Goal: Understand process/instructions: Learn how to perform a task or action

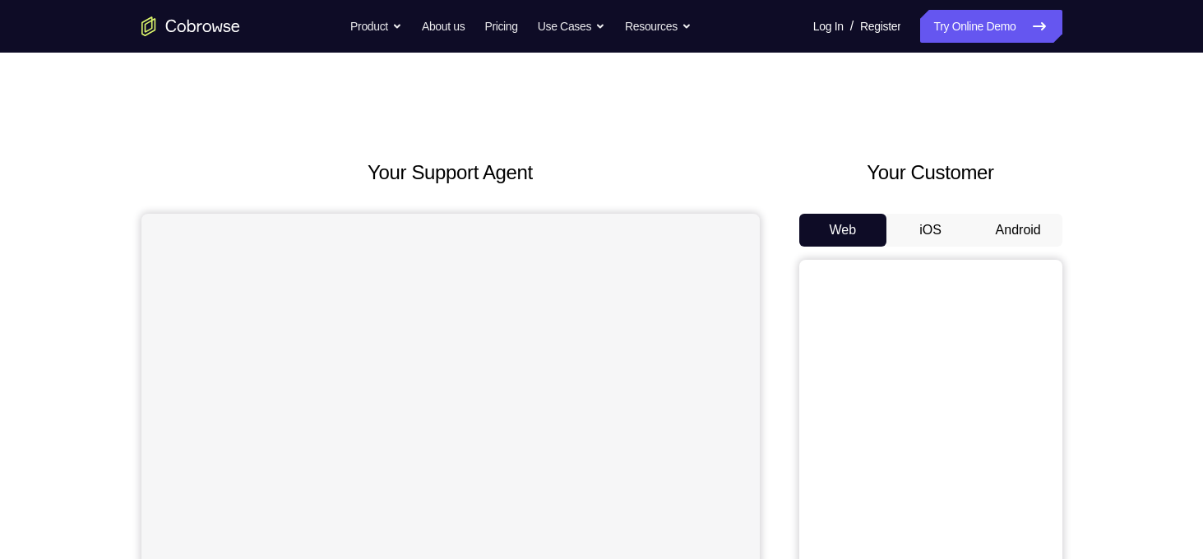
click at [1039, 234] on button "Android" at bounding box center [1019, 230] width 88 height 33
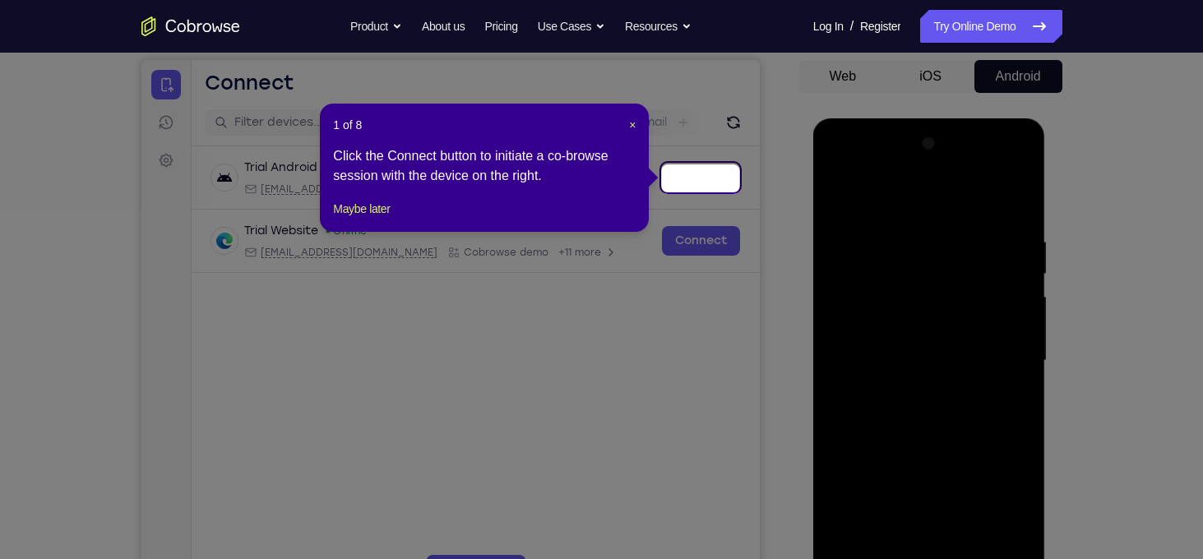
scroll to position [151, 0]
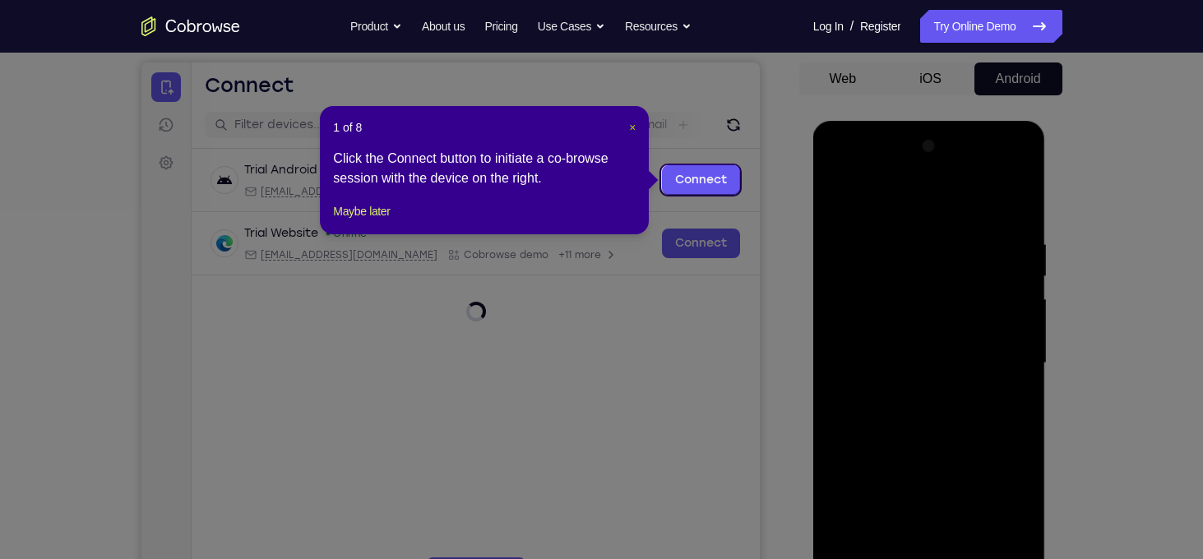
click at [629, 124] on span "×" at bounding box center [632, 127] width 7 height 13
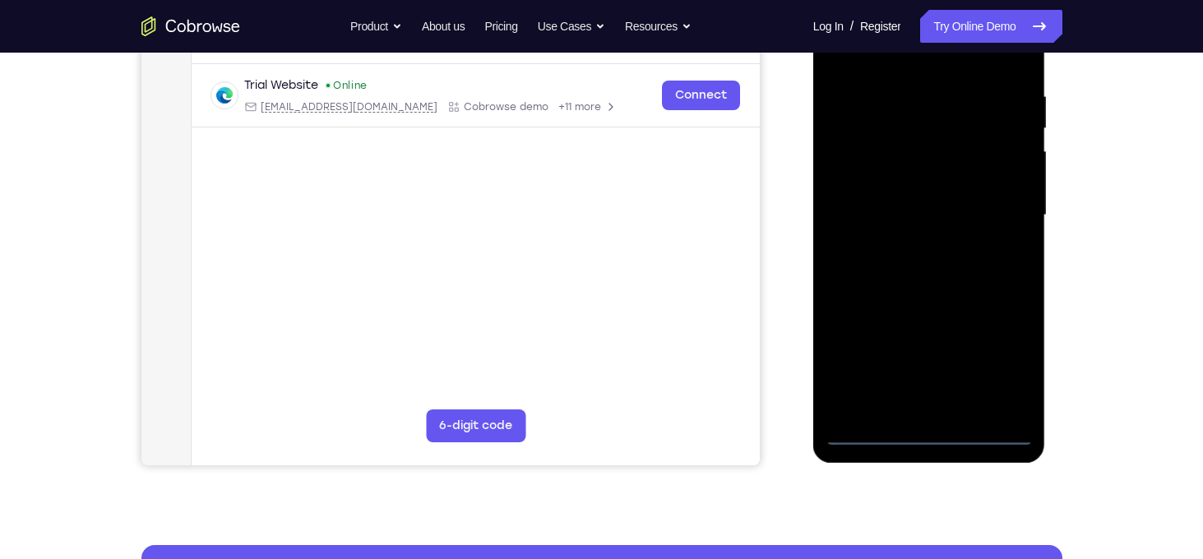
scroll to position [306, 0]
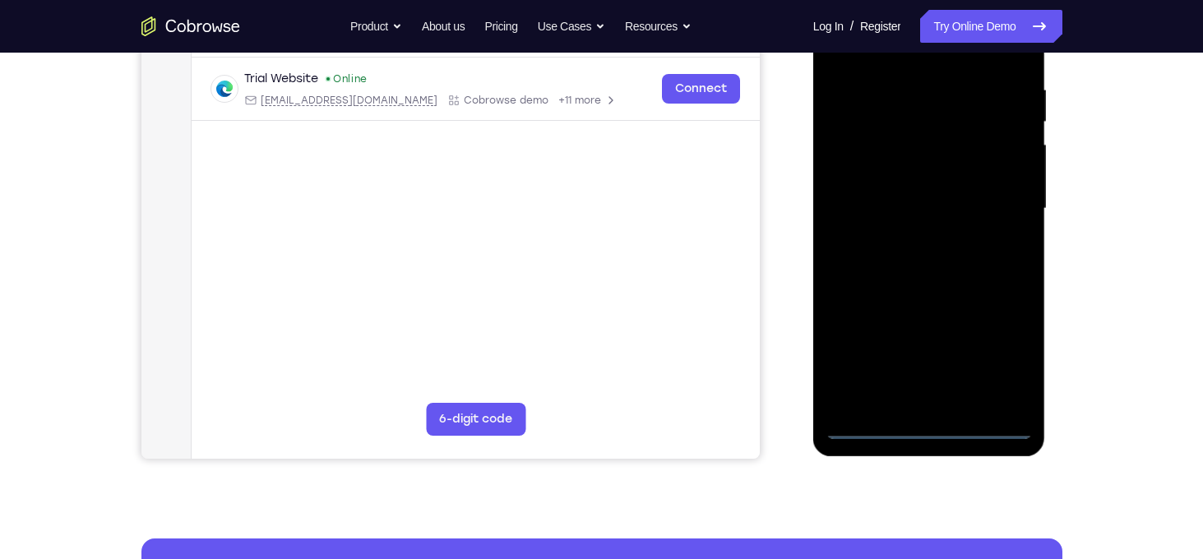
click at [935, 429] on div at bounding box center [929, 209] width 207 height 461
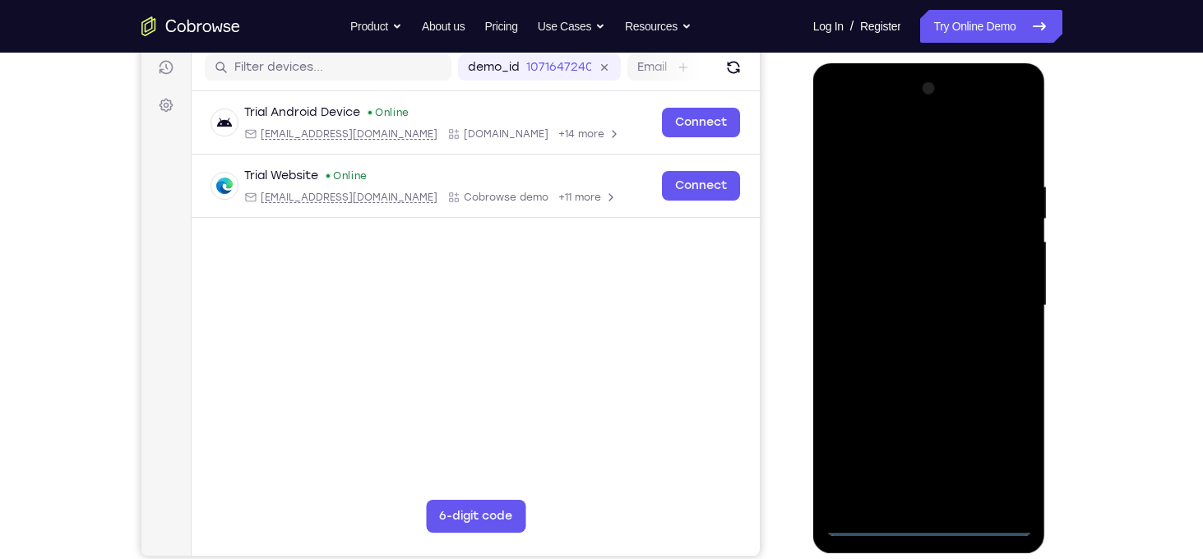
scroll to position [207, 0]
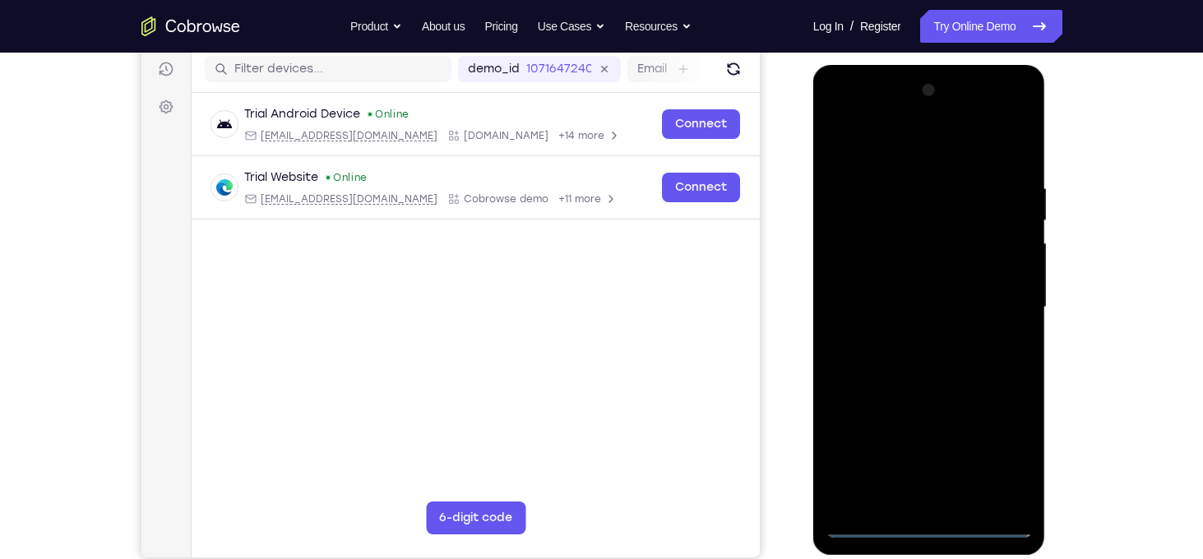
click at [998, 445] on div at bounding box center [929, 307] width 207 height 461
click at [904, 156] on div at bounding box center [929, 307] width 207 height 461
click at [992, 299] on div at bounding box center [929, 307] width 207 height 461
click at [903, 335] on div at bounding box center [929, 307] width 207 height 461
click at [959, 292] on div at bounding box center [929, 307] width 207 height 461
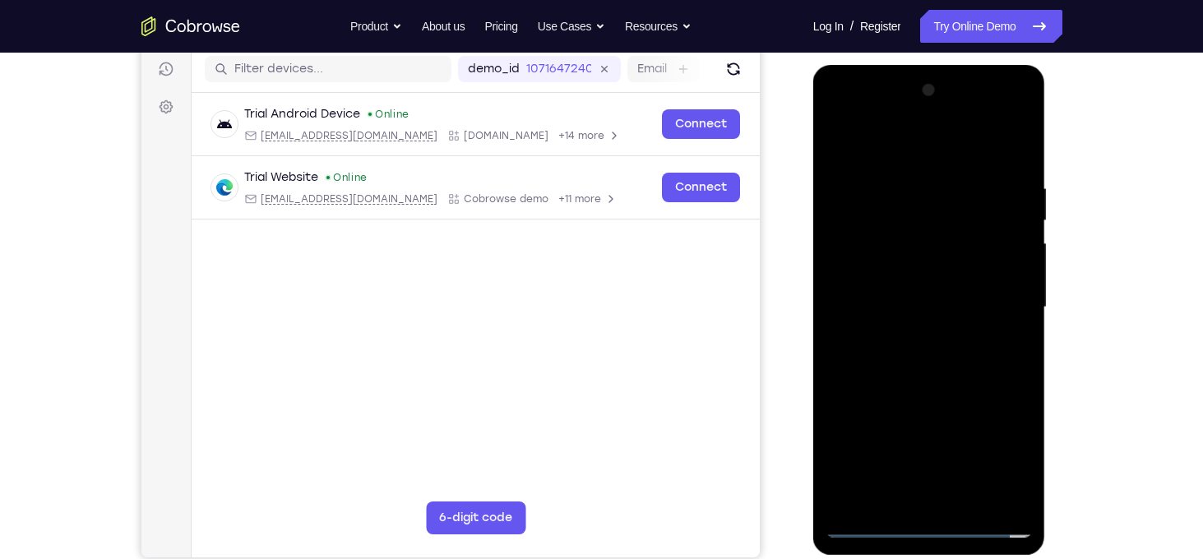
click at [873, 276] on div at bounding box center [929, 307] width 207 height 461
click at [912, 304] on div at bounding box center [929, 307] width 207 height 461
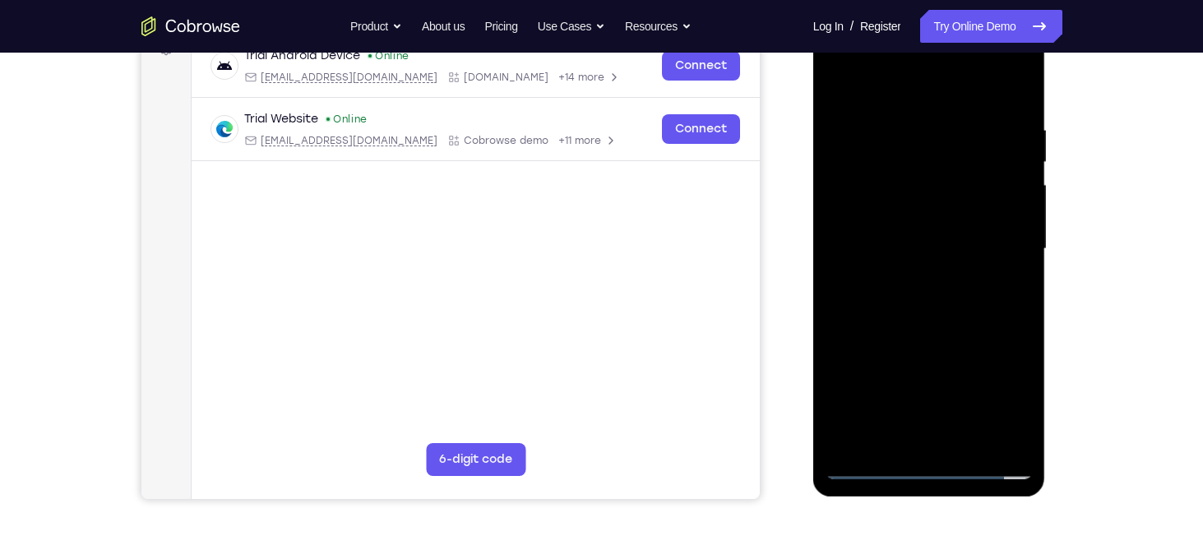
click at [971, 301] on div at bounding box center [929, 249] width 207 height 461
click at [951, 282] on div at bounding box center [929, 249] width 207 height 461
click at [963, 296] on div at bounding box center [929, 249] width 207 height 461
click at [1022, 103] on div at bounding box center [929, 249] width 207 height 461
click at [972, 441] on div at bounding box center [929, 249] width 207 height 461
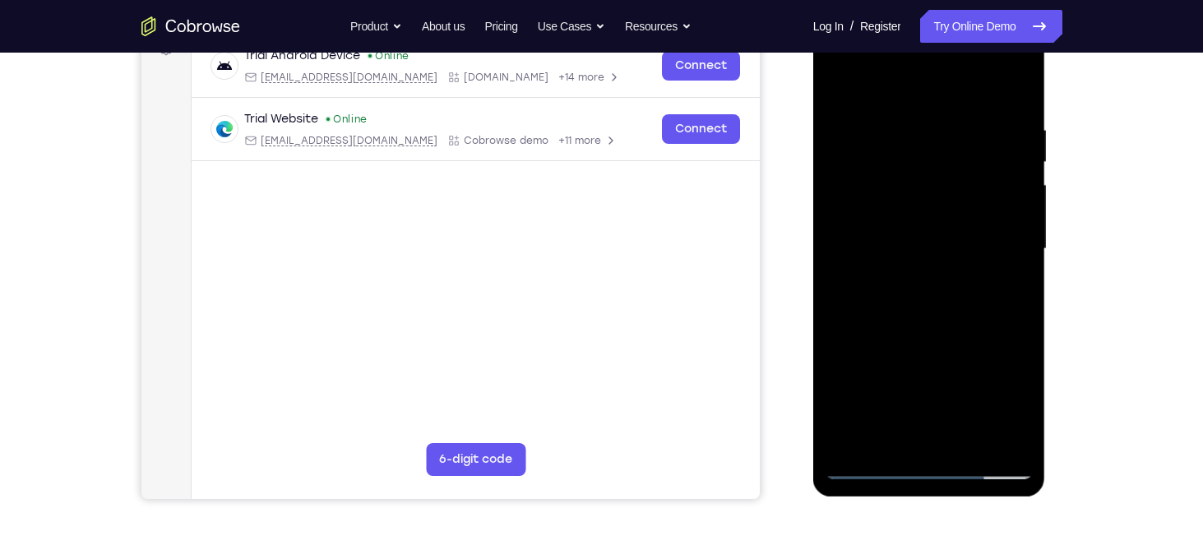
click at [935, 338] on div at bounding box center [929, 249] width 207 height 461
click at [940, 340] on div at bounding box center [929, 249] width 207 height 461
click at [839, 88] on div at bounding box center [929, 249] width 207 height 461
click at [965, 226] on div at bounding box center [929, 249] width 207 height 461
click at [907, 433] on div at bounding box center [929, 249] width 207 height 461
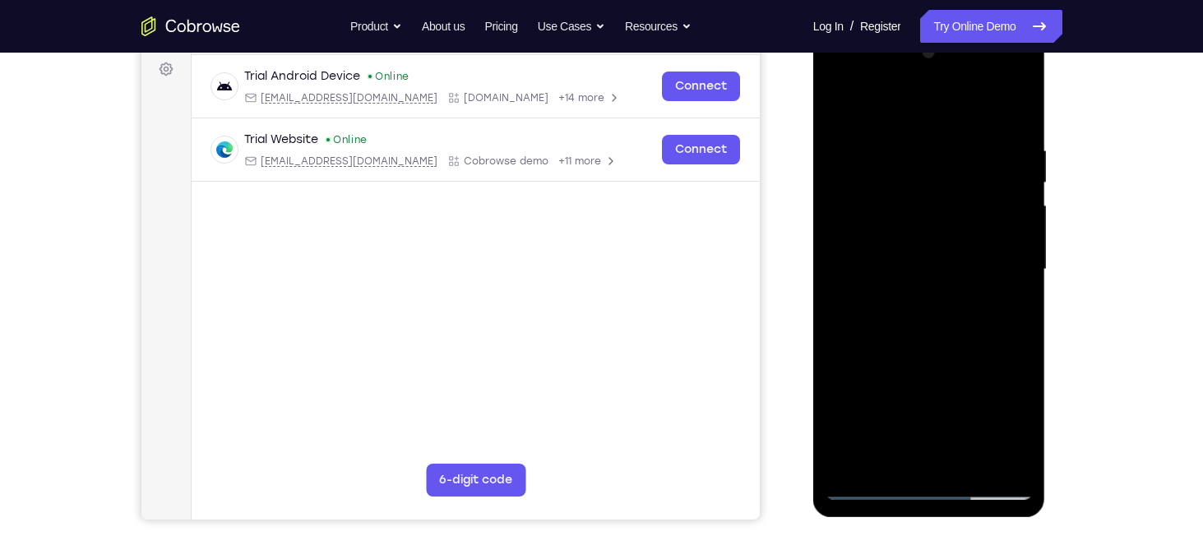
scroll to position [243, 0]
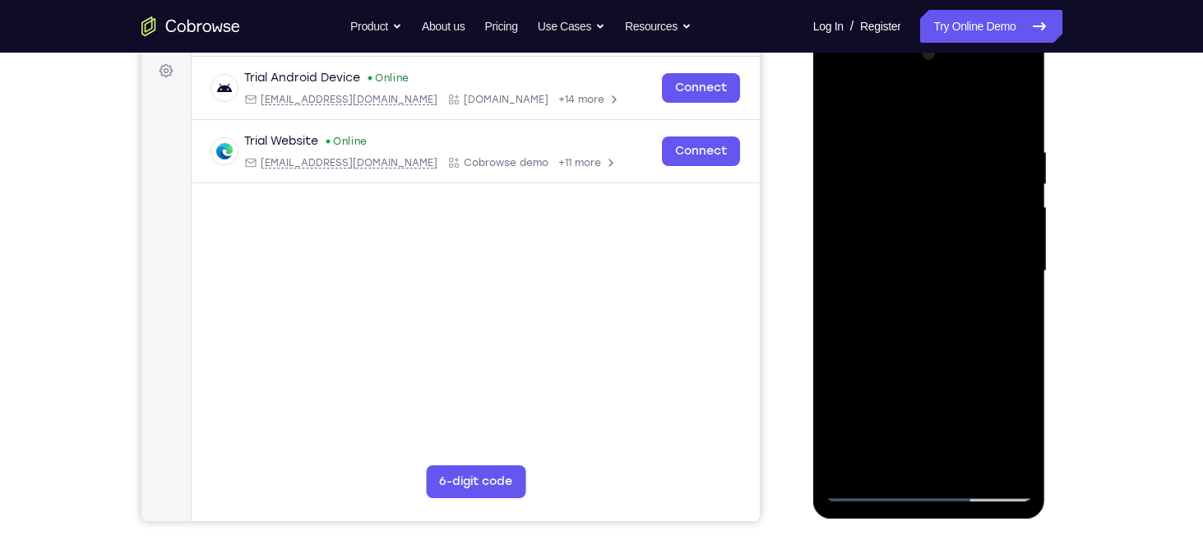
drag, startPoint x: 994, startPoint y: 189, endPoint x: 999, endPoint y: 227, distance: 38.2
click at [999, 227] on div at bounding box center [929, 271] width 207 height 461
drag, startPoint x: 971, startPoint y: 149, endPoint x: 967, endPoint y: 241, distance: 92.2
click at [967, 241] on div at bounding box center [929, 271] width 207 height 461
drag, startPoint x: 944, startPoint y: 174, endPoint x: 938, endPoint y: 235, distance: 62.0
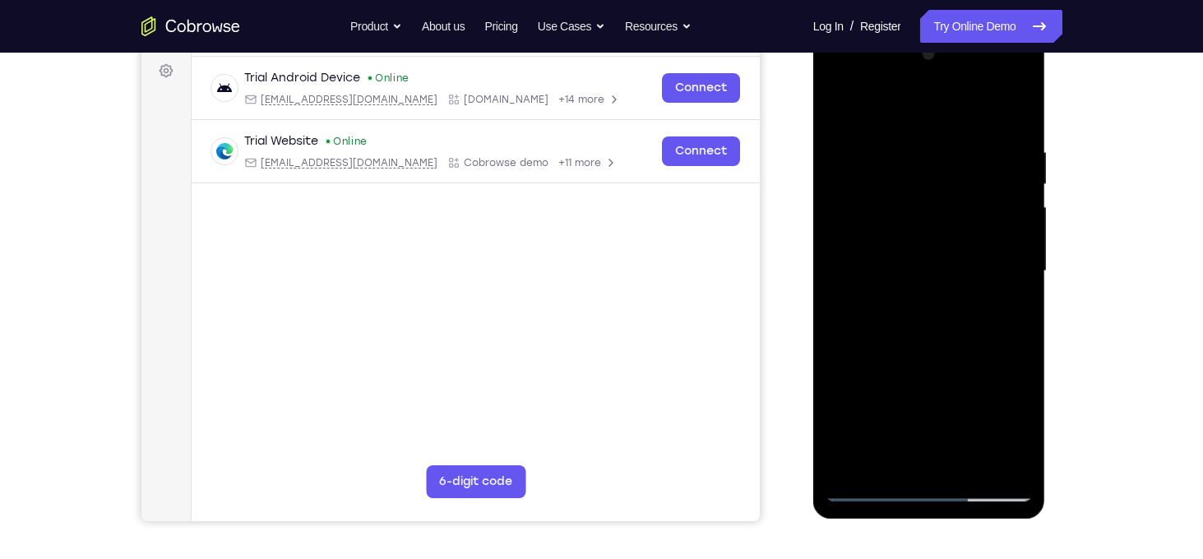
click at [938, 235] on div at bounding box center [929, 271] width 207 height 461
drag, startPoint x: 884, startPoint y: 222, endPoint x: 876, endPoint y: 41, distance: 181.2
click at [876, 41] on div at bounding box center [929, 271] width 207 height 461
drag, startPoint x: 874, startPoint y: 214, endPoint x: 865, endPoint y: 84, distance: 130.3
click at [865, 84] on div at bounding box center [929, 271] width 207 height 461
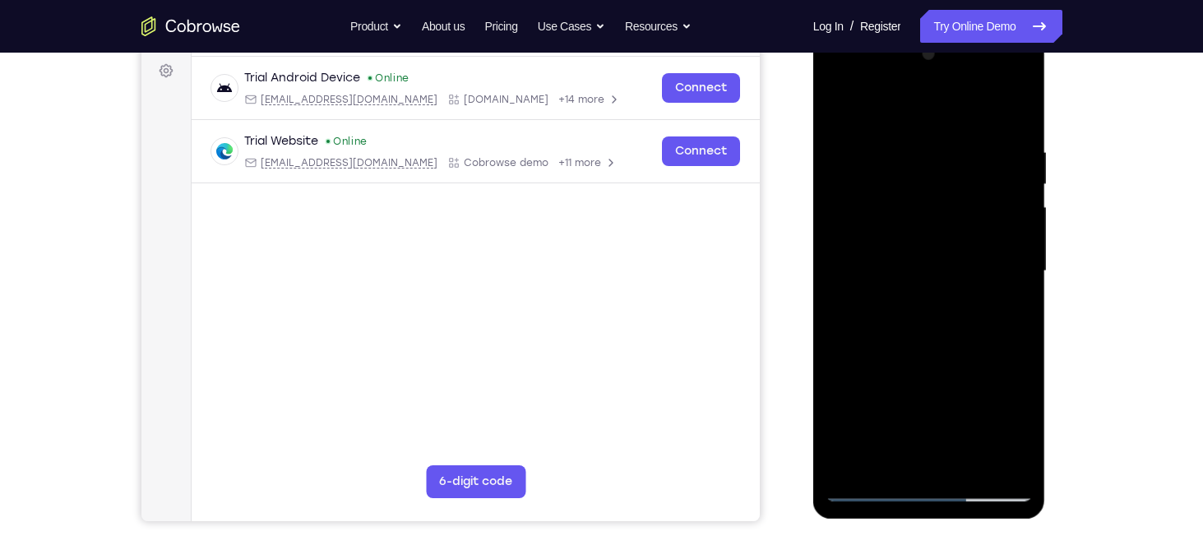
drag, startPoint x: 852, startPoint y: 174, endPoint x: 842, endPoint y: 107, distance: 68.2
click at [842, 107] on div at bounding box center [929, 271] width 207 height 461
drag, startPoint x: 871, startPoint y: 242, endPoint x: 858, endPoint y: 128, distance: 114.3
click at [858, 128] on div at bounding box center [929, 271] width 207 height 461
click at [879, 312] on div at bounding box center [929, 271] width 207 height 461
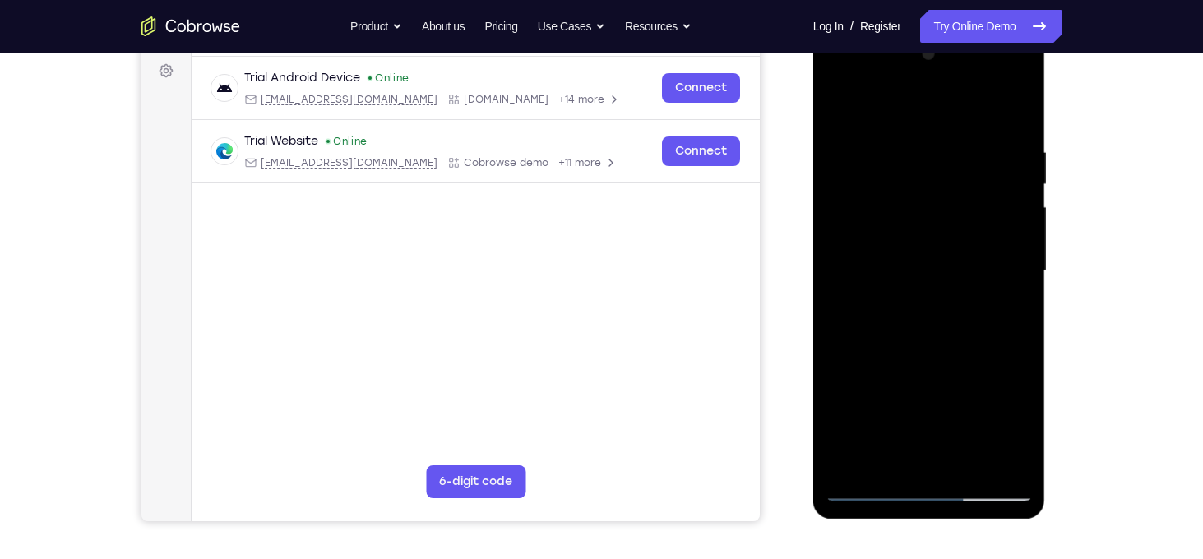
click at [879, 312] on div at bounding box center [929, 271] width 207 height 461
click at [896, 311] on div at bounding box center [929, 271] width 207 height 461
click at [899, 312] on div at bounding box center [929, 271] width 207 height 461
click at [899, 313] on div at bounding box center [929, 271] width 207 height 461
click at [901, 310] on div at bounding box center [929, 271] width 207 height 461
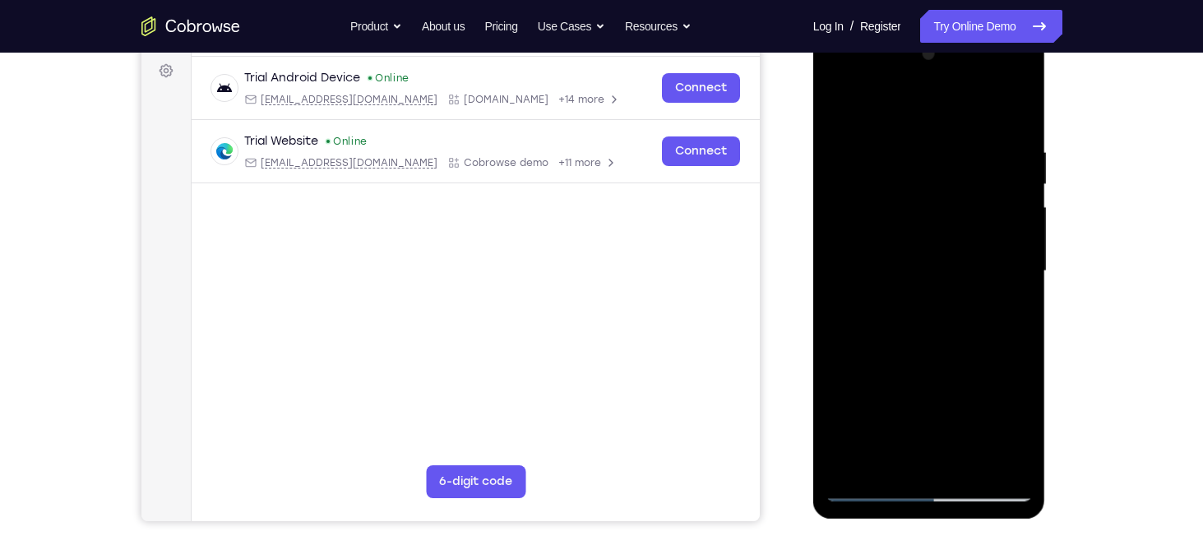
click at [1007, 314] on div at bounding box center [929, 271] width 207 height 461
click at [846, 105] on div at bounding box center [929, 271] width 207 height 461
click at [842, 101] on div at bounding box center [929, 271] width 207 height 461
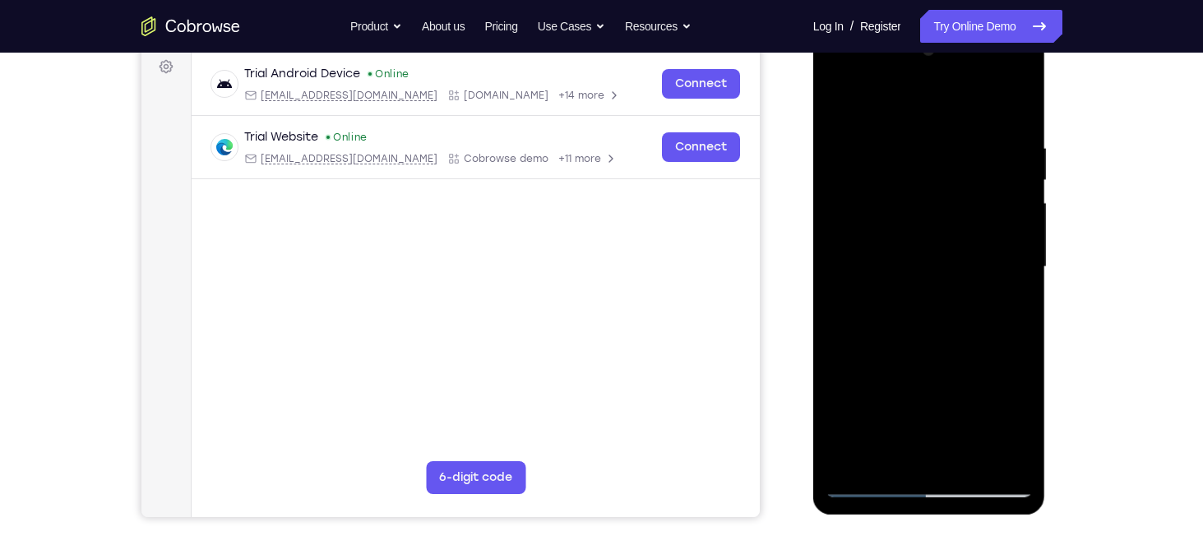
scroll to position [247, 0]
drag, startPoint x: 981, startPoint y: 199, endPoint x: 976, endPoint y: 262, distance: 63.5
click at [976, 262] on div at bounding box center [929, 268] width 207 height 461
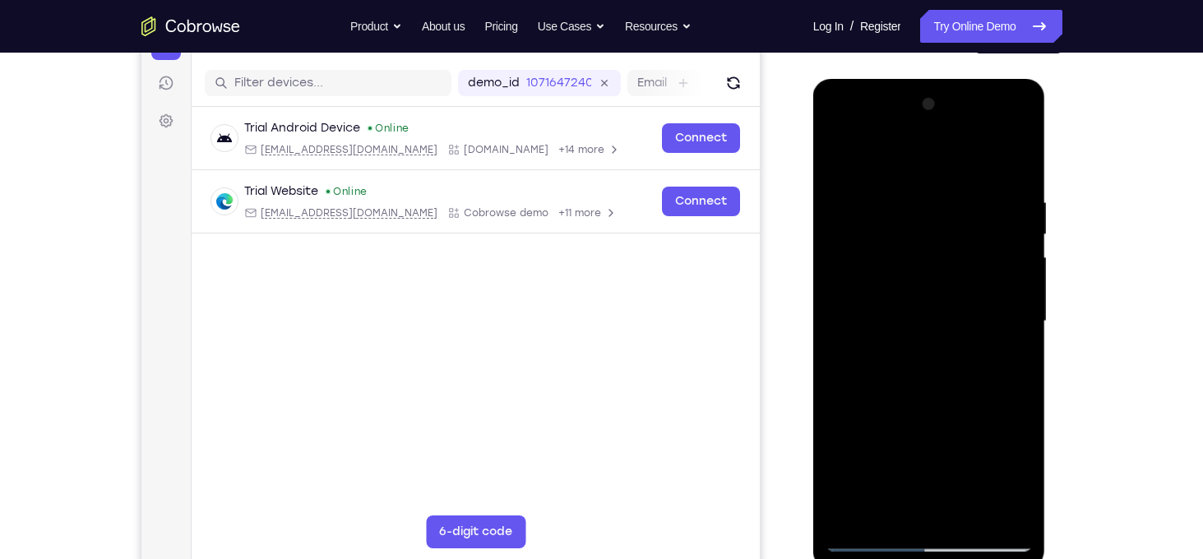
click at [910, 183] on div at bounding box center [929, 321] width 207 height 461
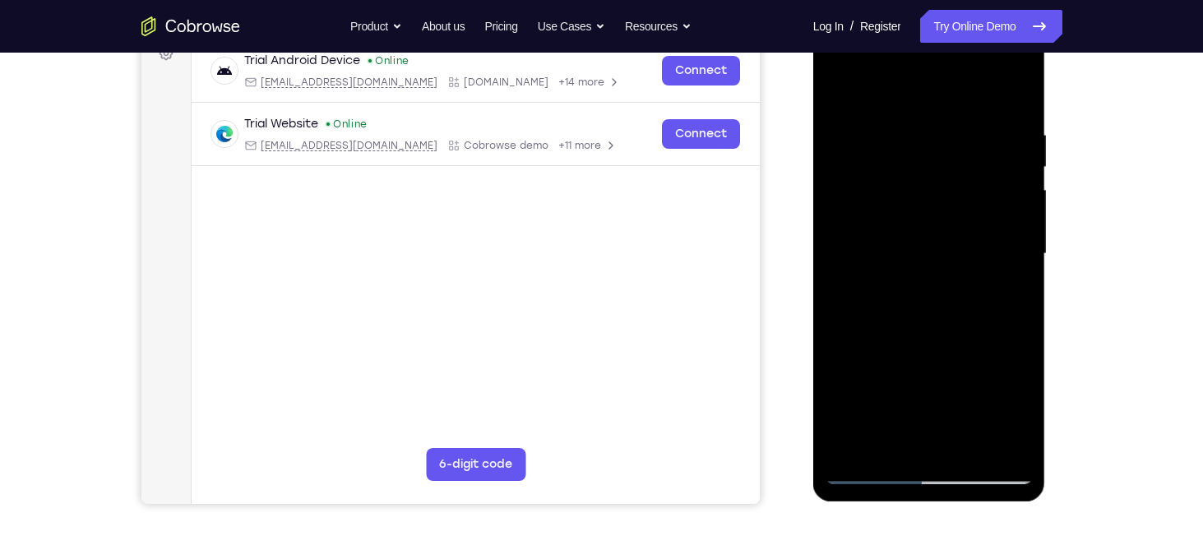
scroll to position [262, 0]
click at [1016, 246] on div at bounding box center [929, 253] width 207 height 461
click at [1020, 253] on div at bounding box center [929, 253] width 207 height 461
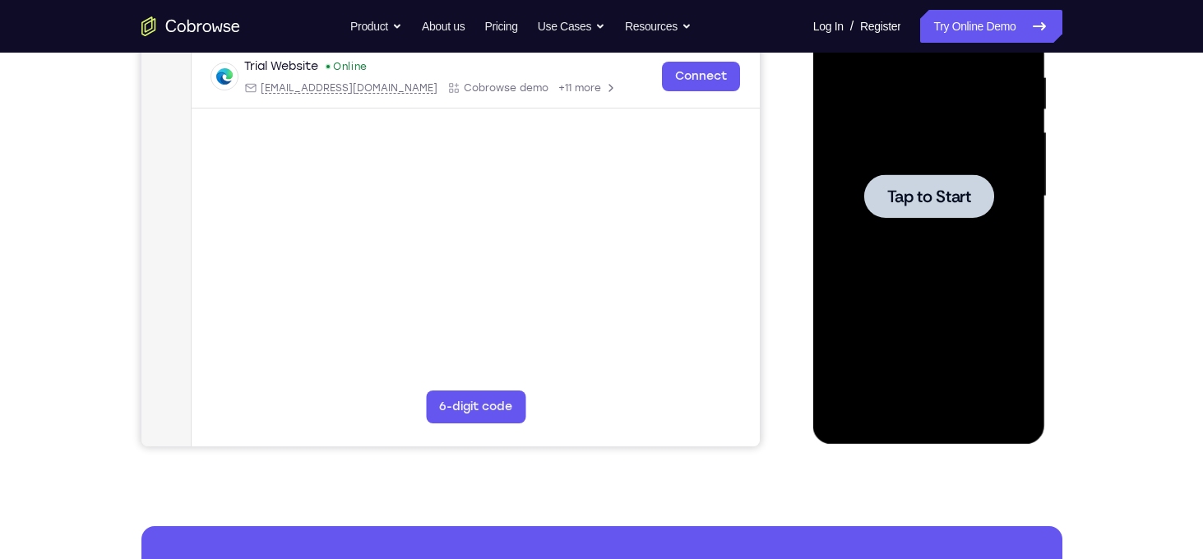
scroll to position [324, 0]
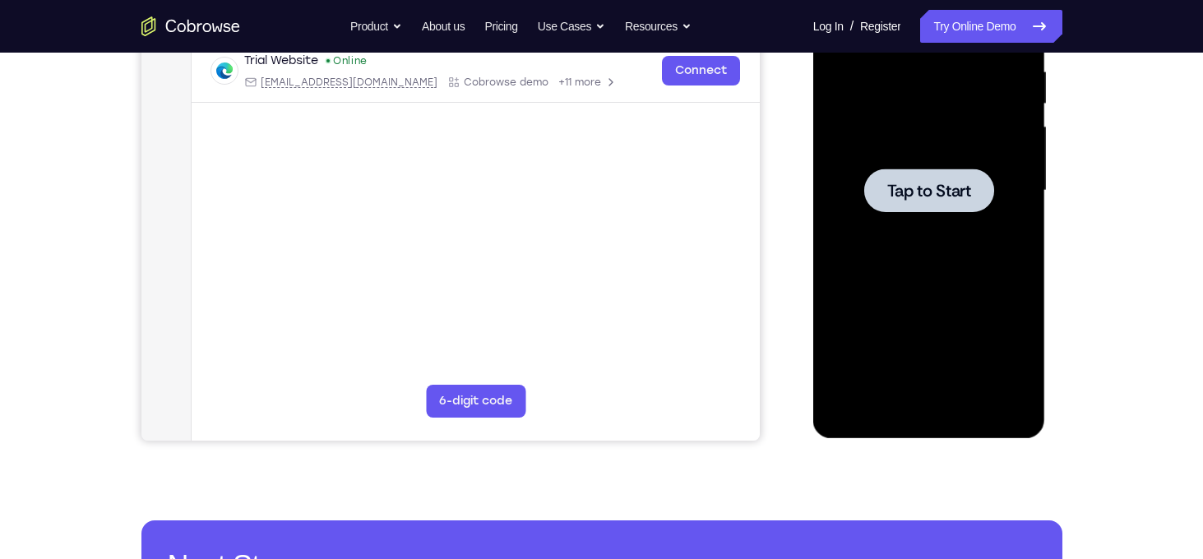
click at [929, 197] on span "Tap to Start" at bounding box center [930, 191] width 84 height 16
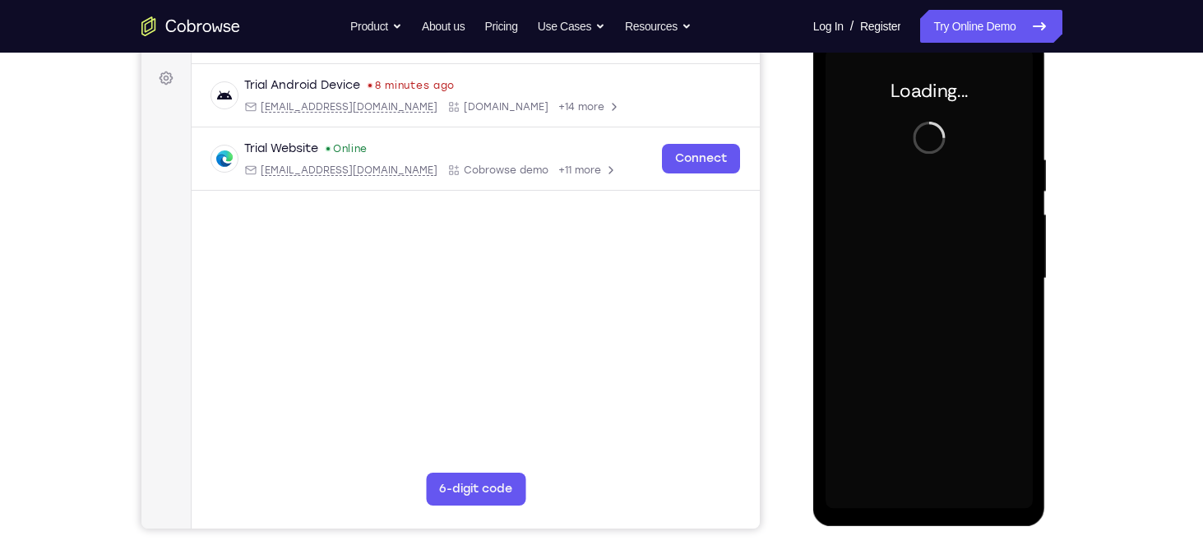
scroll to position [209, 0]
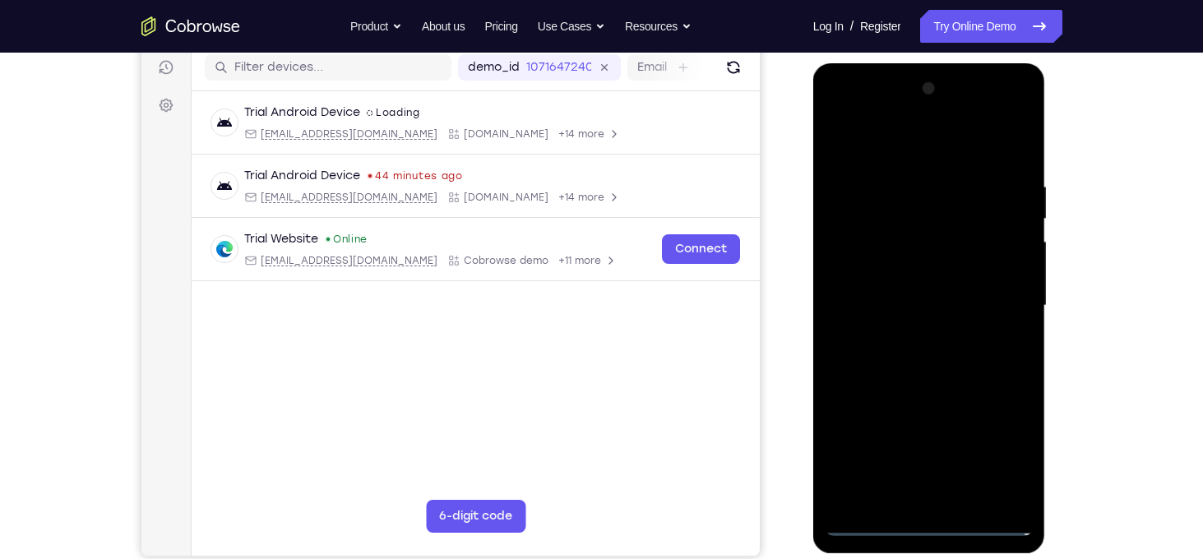
click at [930, 521] on div at bounding box center [929, 306] width 207 height 461
click at [1002, 448] on div at bounding box center [929, 306] width 207 height 461
click at [880, 132] on div at bounding box center [929, 306] width 207 height 461
click at [911, 144] on div at bounding box center [929, 306] width 207 height 461
click at [995, 294] on div at bounding box center [929, 306] width 207 height 461
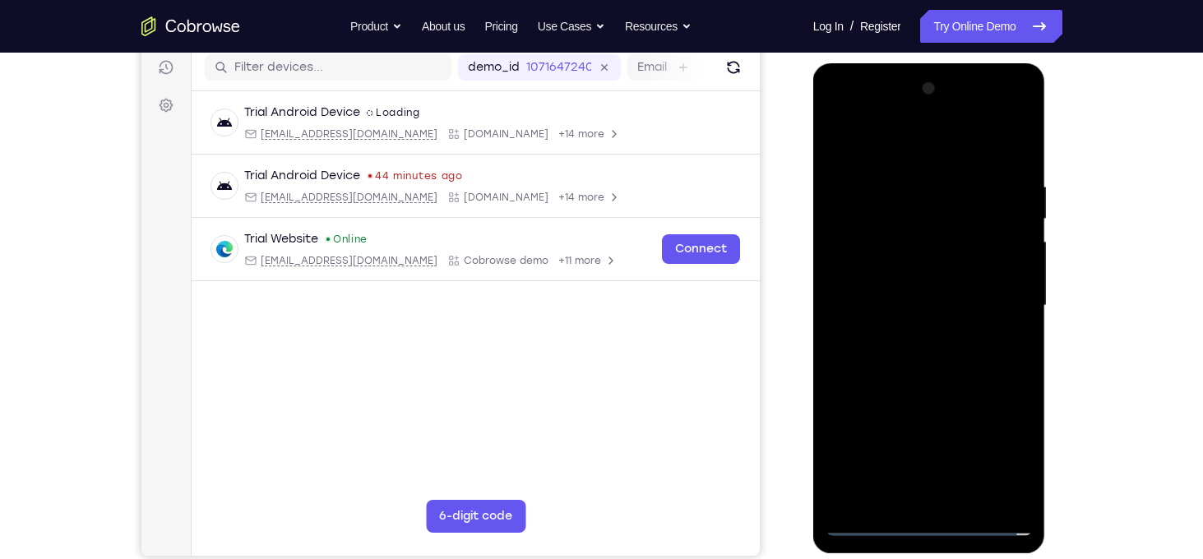
click at [912, 330] on div at bounding box center [929, 306] width 207 height 461
click at [943, 301] on div at bounding box center [929, 306] width 207 height 461
click at [858, 273] on div at bounding box center [929, 306] width 207 height 461
click at [915, 307] on div at bounding box center [929, 306] width 207 height 461
click at [955, 359] on div at bounding box center [929, 306] width 207 height 461
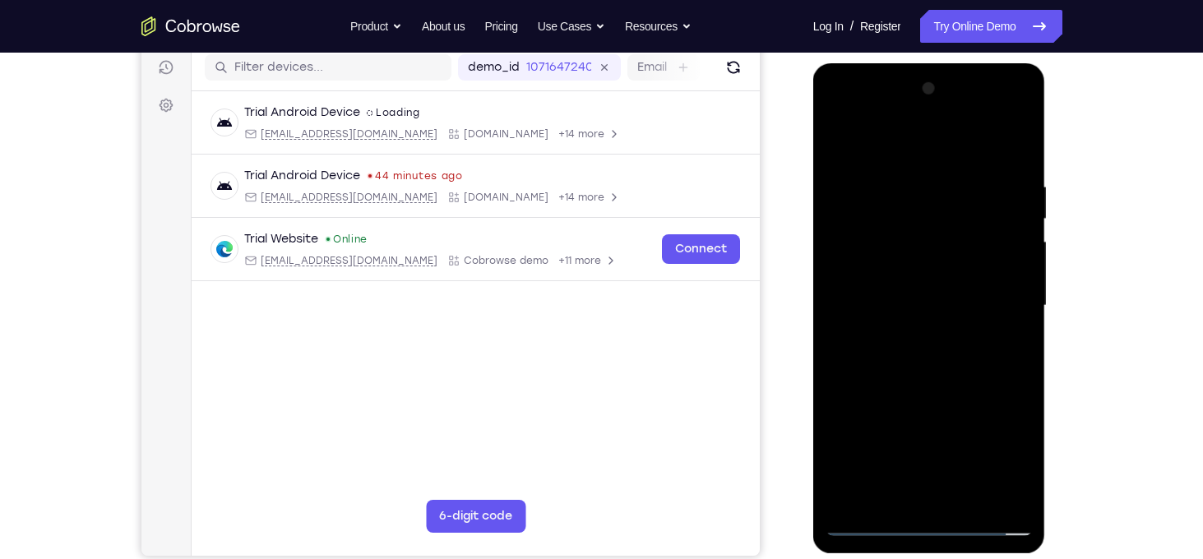
click at [970, 352] on div at bounding box center [929, 306] width 207 height 461
click at [995, 359] on div at bounding box center [929, 306] width 207 height 461
click at [967, 359] on div at bounding box center [929, 306] width 207 height 461
click at [1014, 165] on div at bounding box center [929, 306] width 207 height 461
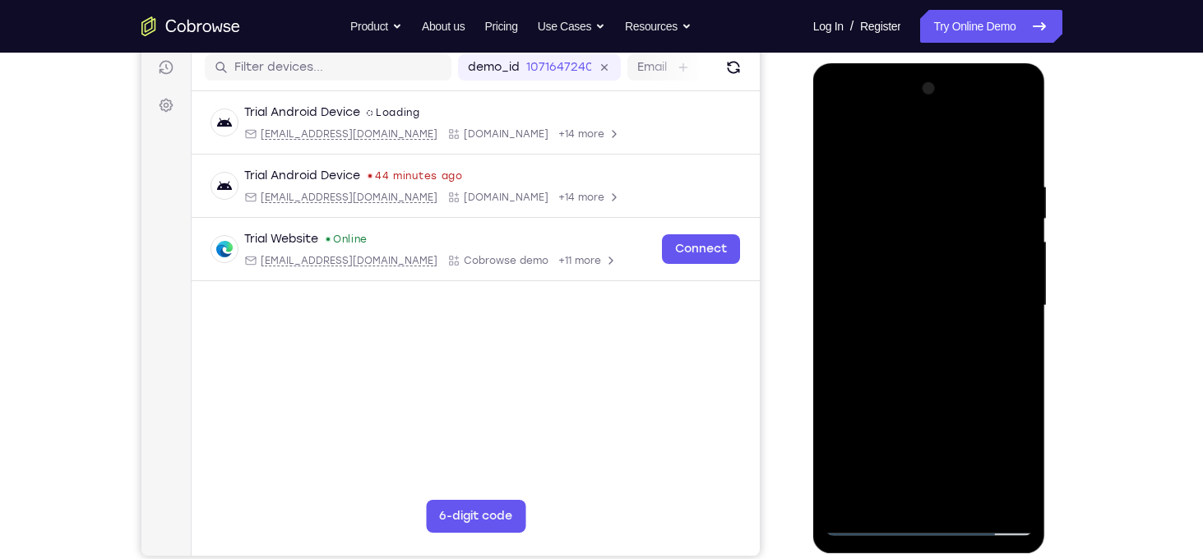
drag, startPoint x: 976, startPoint y: 374, endPoint x: 976, endPoint y: 313, distance: 61.7
click at [976, 313] on div at bounding box center [929, 306] width 207 height 461
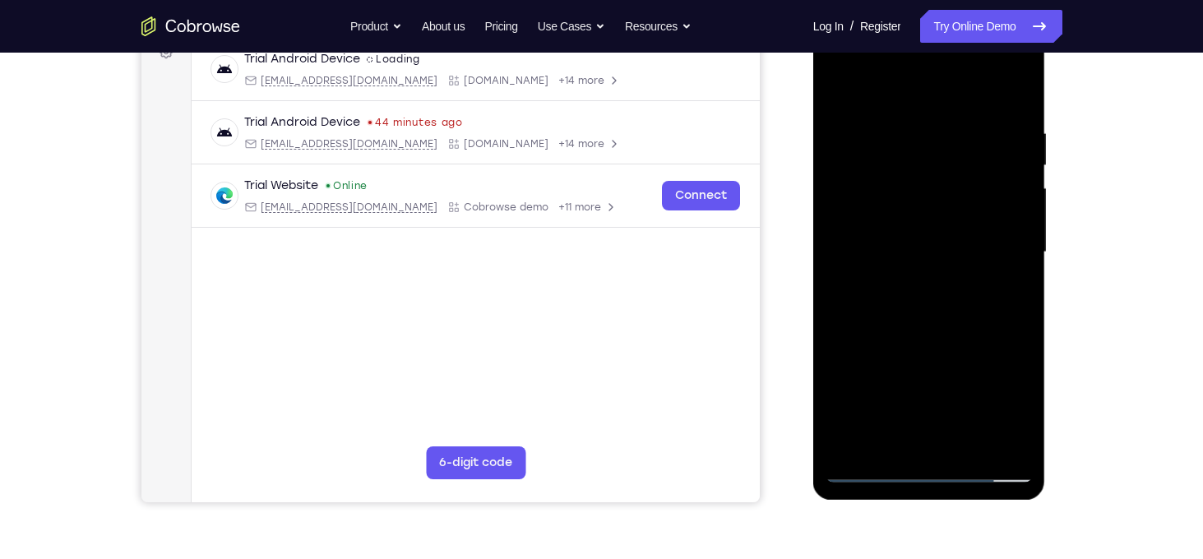
scroll to position [264, 0]
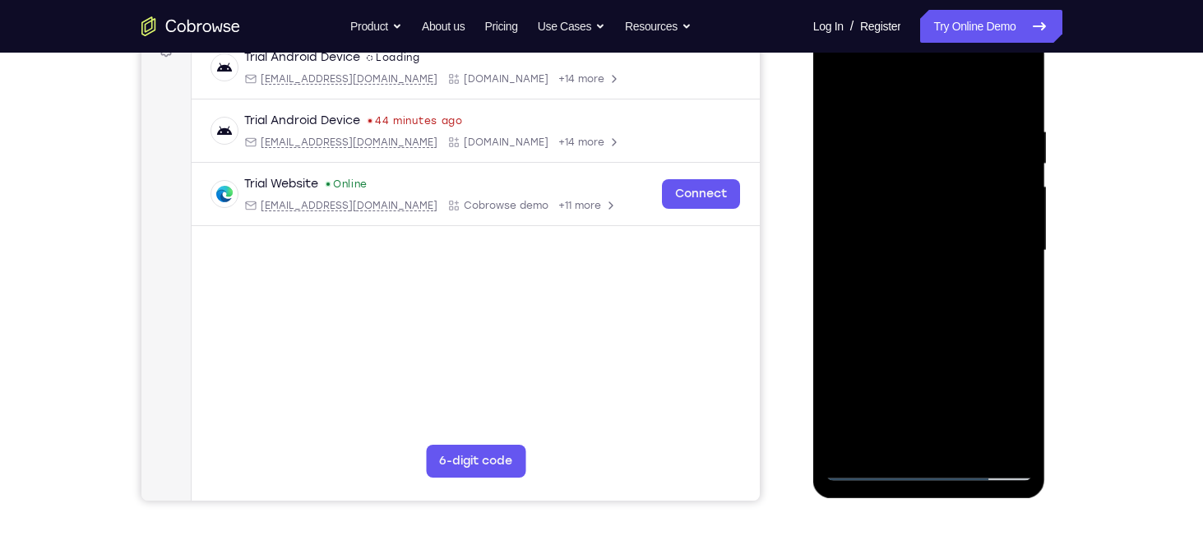
click at [967, 440] on div at bounding box center [929, 251] width 207 height 461
